Goal: Transaction & Acquisition: Purchase product/service

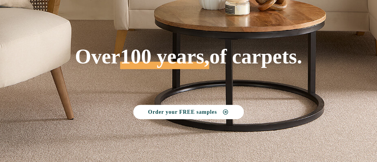
scroll to position [75, 0]
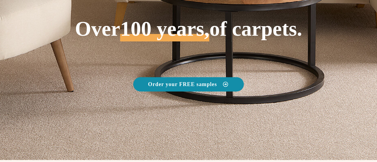
click at [225, 84] on icon at bounding box center [225, 84] width 7 height 5
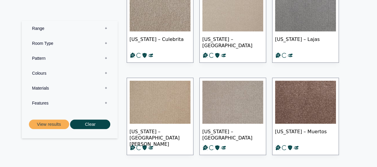
scroll to position [159, 0]
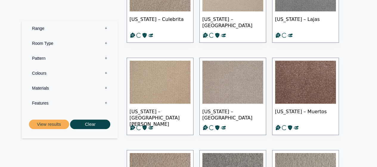
click at [107, 44] on label "Room Type 0" at bounding box center [69, 43] width 87 height 15
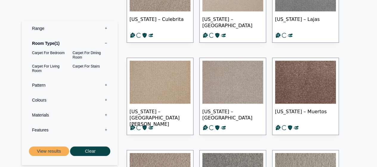
click at [106, 99] on label "Colours 0" at bounding box center [69, 99] width 87 height 15
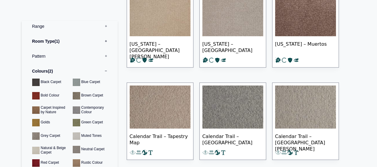
scroll to position [3, 0]
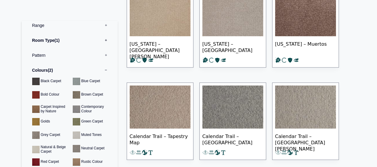
click at [103, 25] on label "Range 0" at bounding box center [69, 25] width 87 height 15
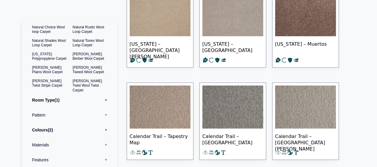
scroll to position [89, 0]
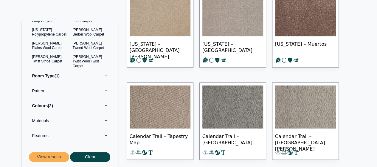
click at [103, 122] on label "Materials 0" at bounding box center [69, 120] width 87 height 15
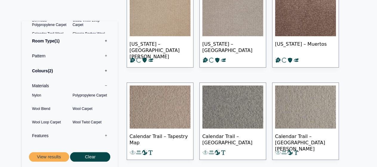
scroll to position [7, 0]
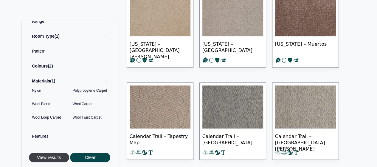
click at [60, 156] on button "View results" at bounding box center [49, 157] width 40 height 10
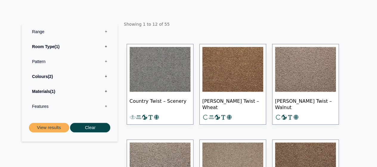
scroll to position [94, 0]
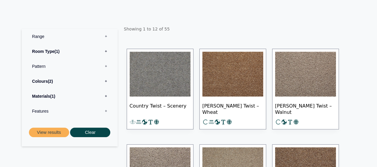
click at [325, 76] on img at bounding box center [305, 74] width 61 height 45
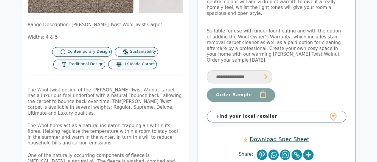
scroll to position [147, 0]
